Goal: Task Accomplishment & Management: Use online tool/utility

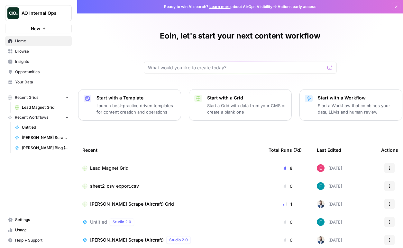
click at [128, 166] on div "Lead Magnet Grid" at bounding box center [170, 168] width 176 height 6
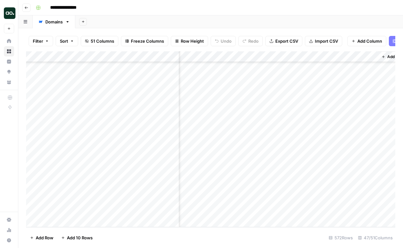
scroll to position [9407, 2566]
click at [368, 173] on div "Add Column" at bounding box center [210, 139] width 369 height 176
